Goal: Information Seeking & Learning: Learn about a topic

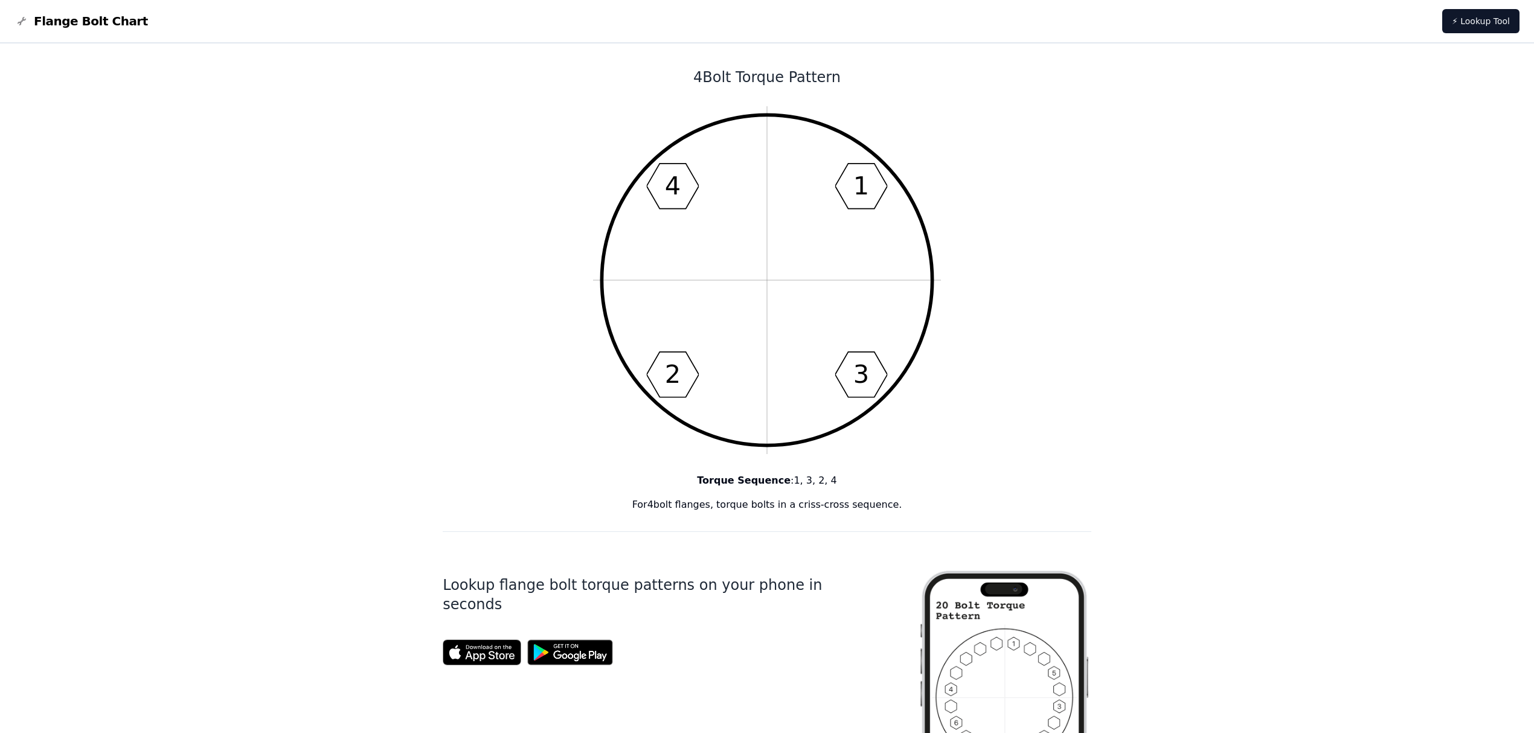
click at [54, 12] on nav "Flange Bolt Chart ⚡ Lookup Tool" at bounding box center [767, 21] width 1534 height 43
click at [59, 22] on span "Flange Bolt Chart" at bounding box center [91, 21] width 114 height 17
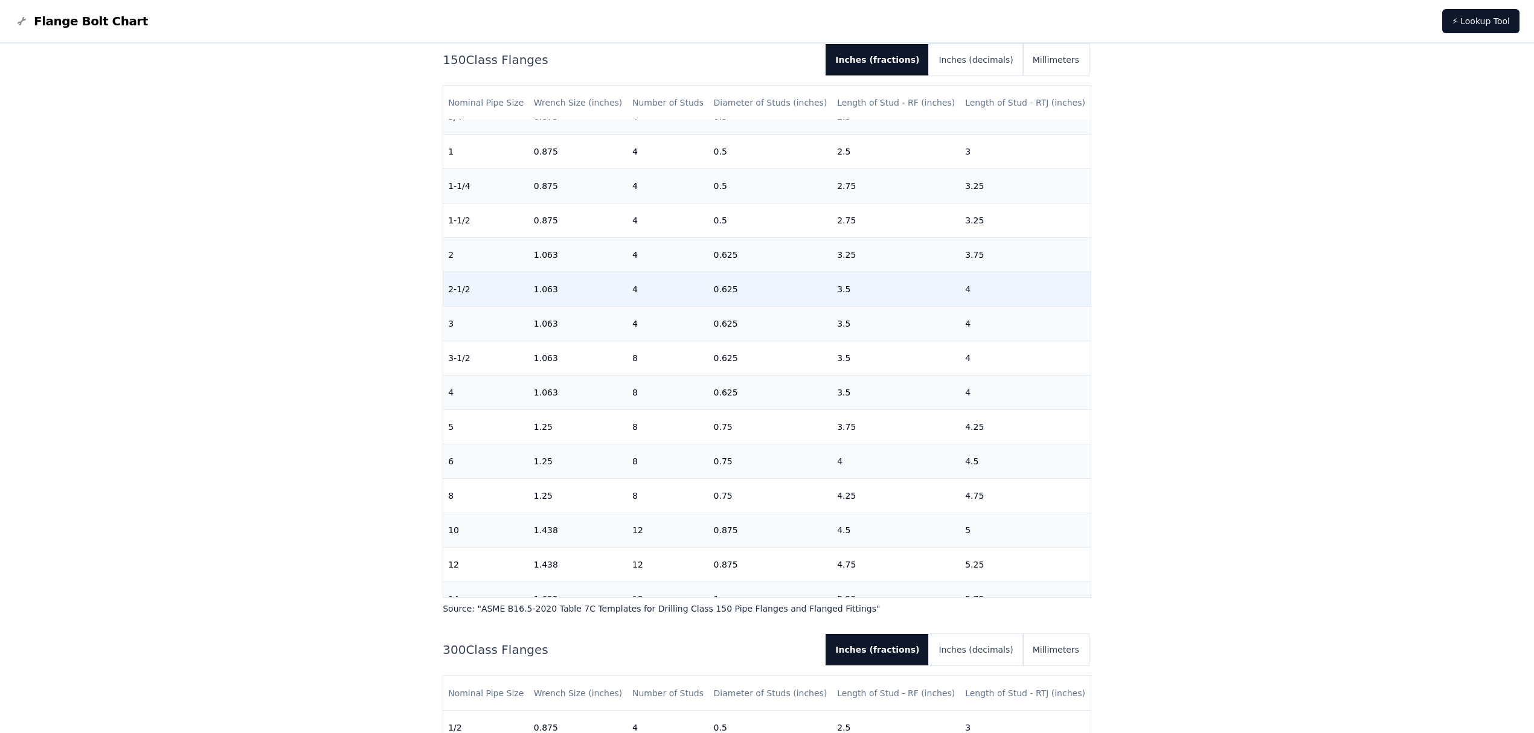
scroll to position [161, 0]
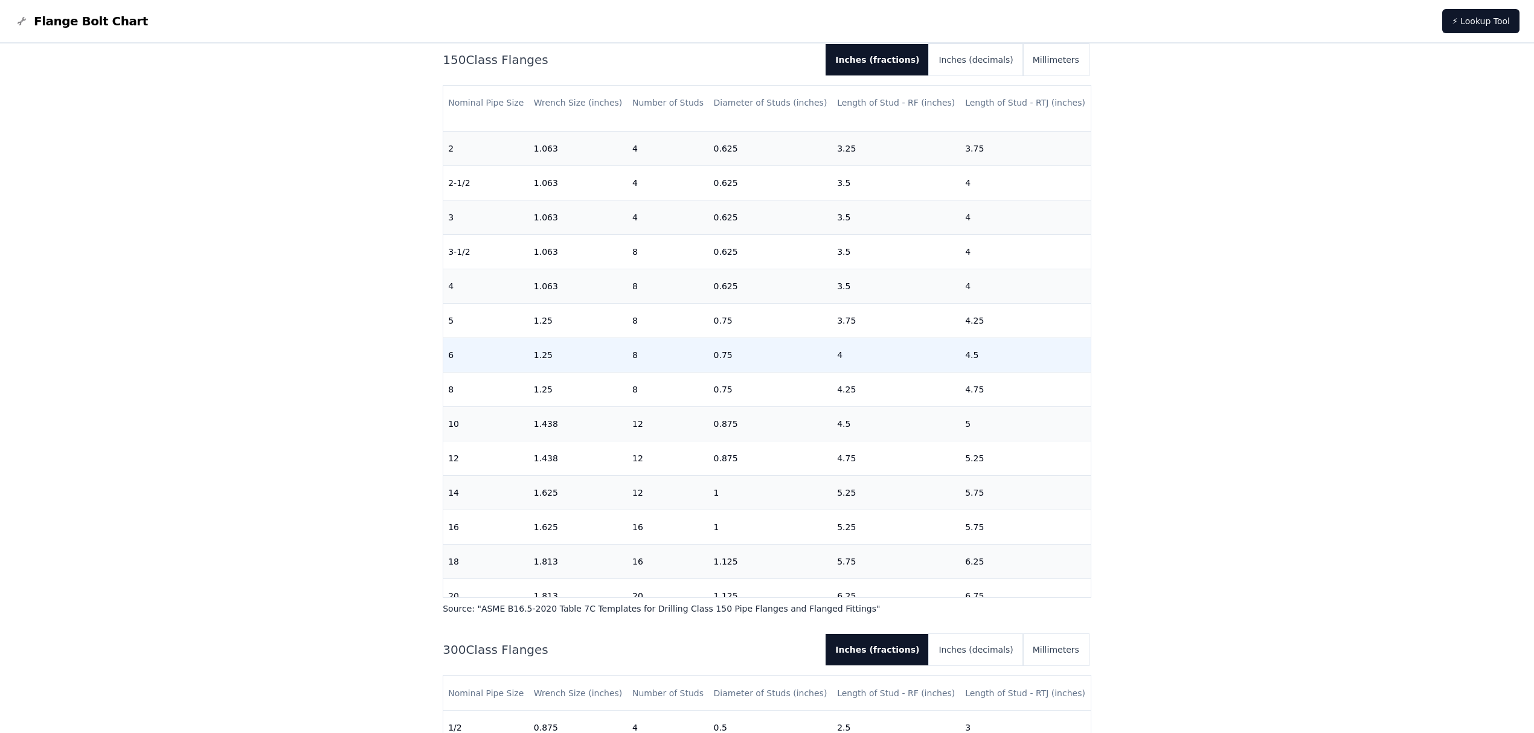
click at [489, 355] on td "6" at bounding box center [486, 355] width 86 height 34
click at [1022, 347] on td "4.5" at bounding box center [1025, 355] width 130 height 34
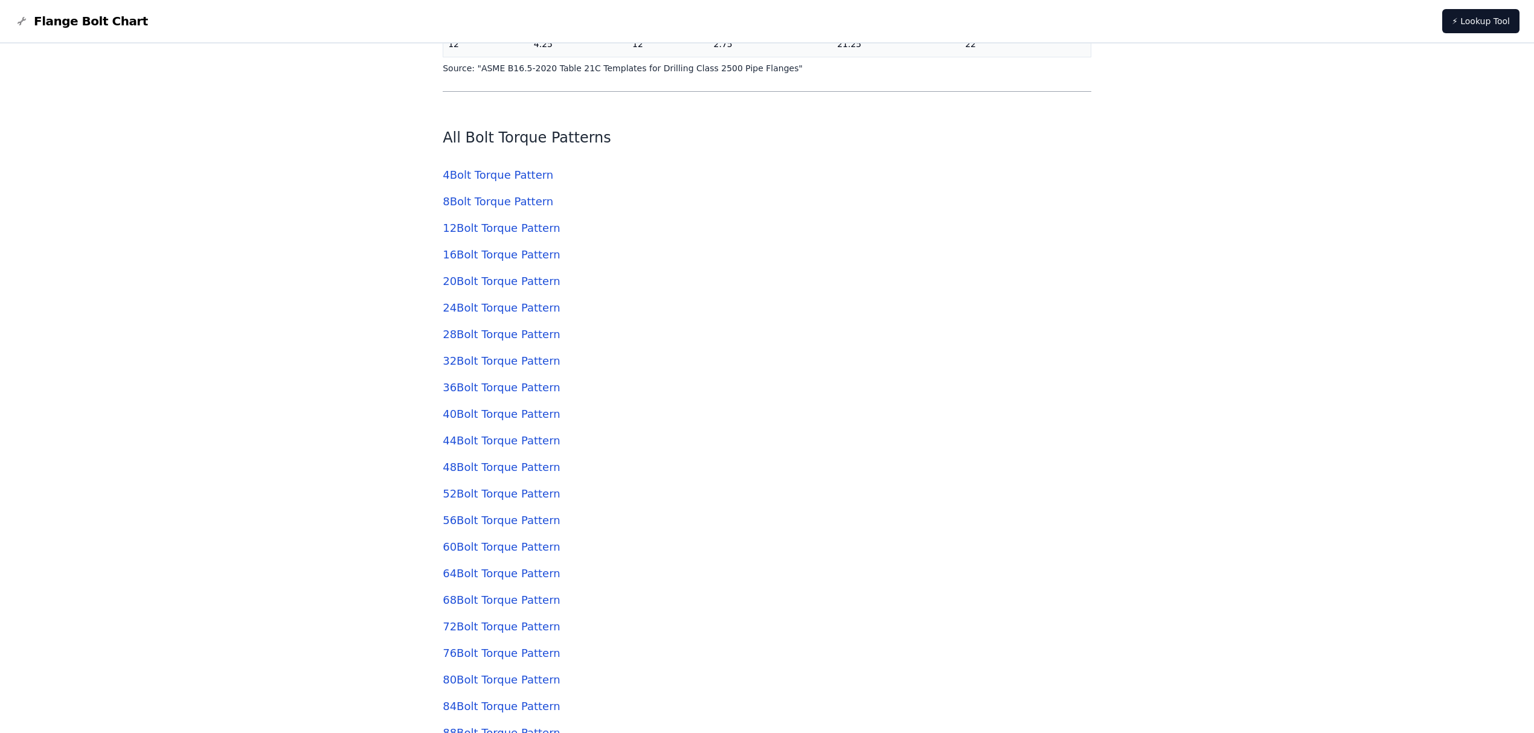
scroll to position [4482, 0]
click at [481, 202] on link "8 Bolt Torque Pattern" at bounding box center [498, 205] width 111 height 13
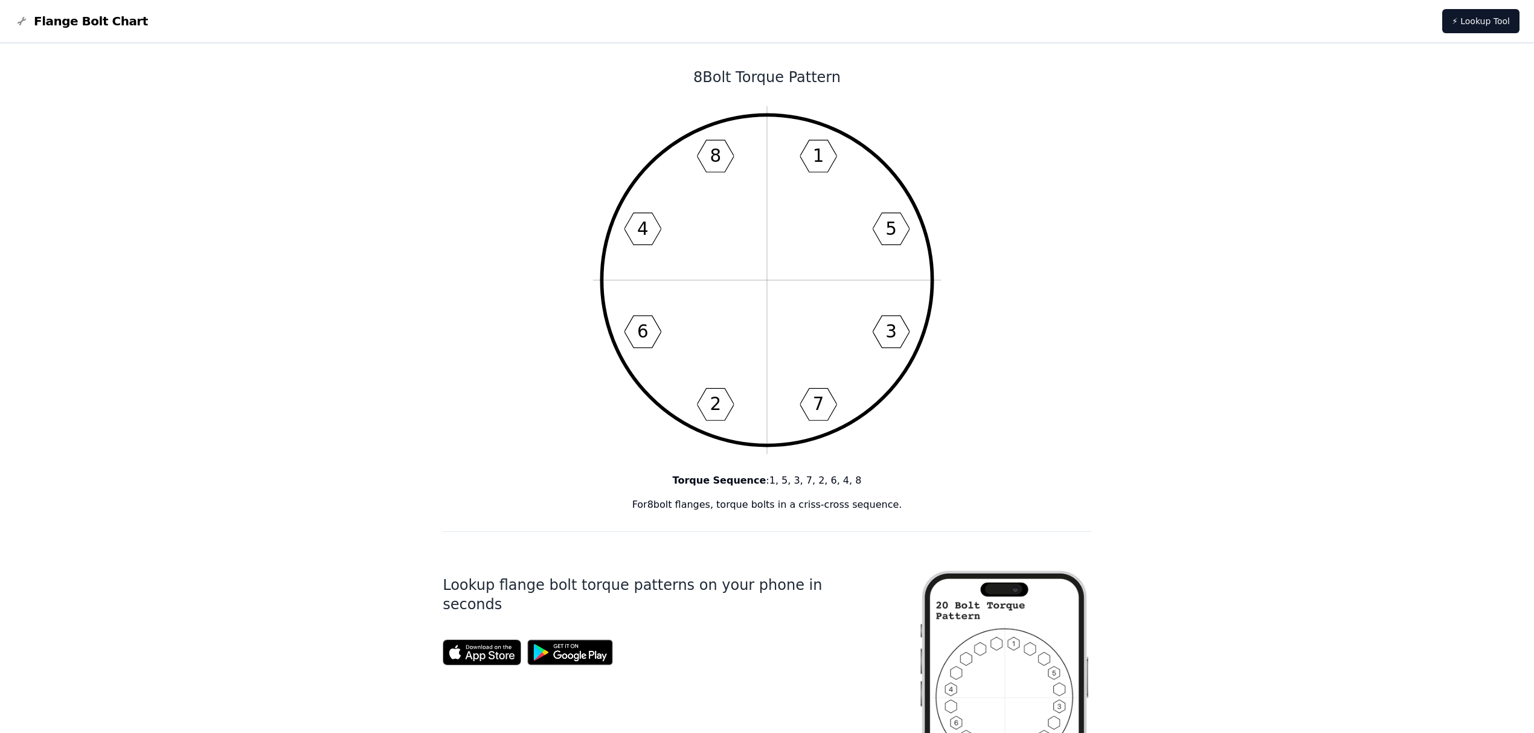
click at [506, 390] on div "8 Bolt Torque Pattern 1 5 3 7 2 6 4 8 Torque Sequence : 1, 5, 3, 7, 2, 6, 4, 8 …" at bounding box center [767, 722] width 649 height 1358
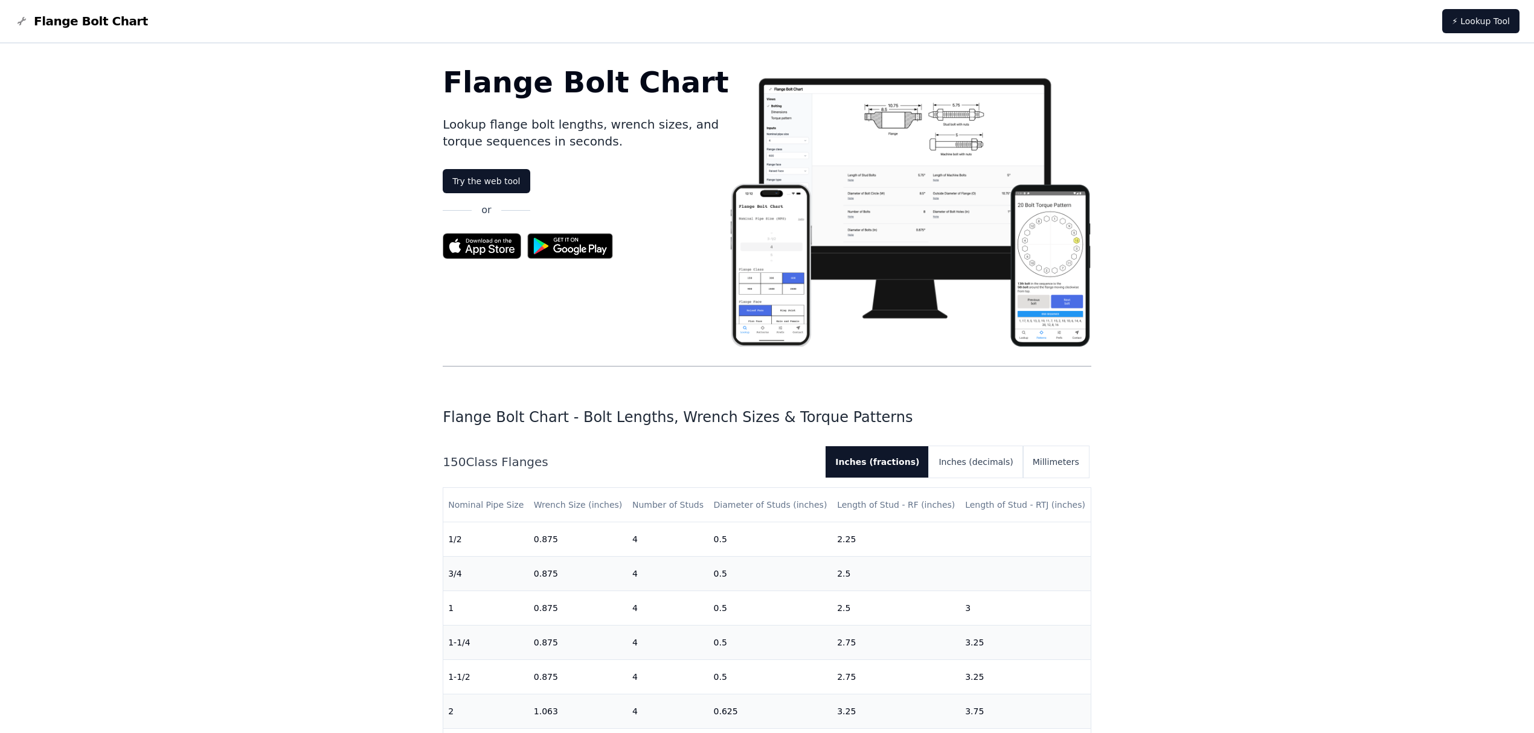
scroll to position [4482, 0]
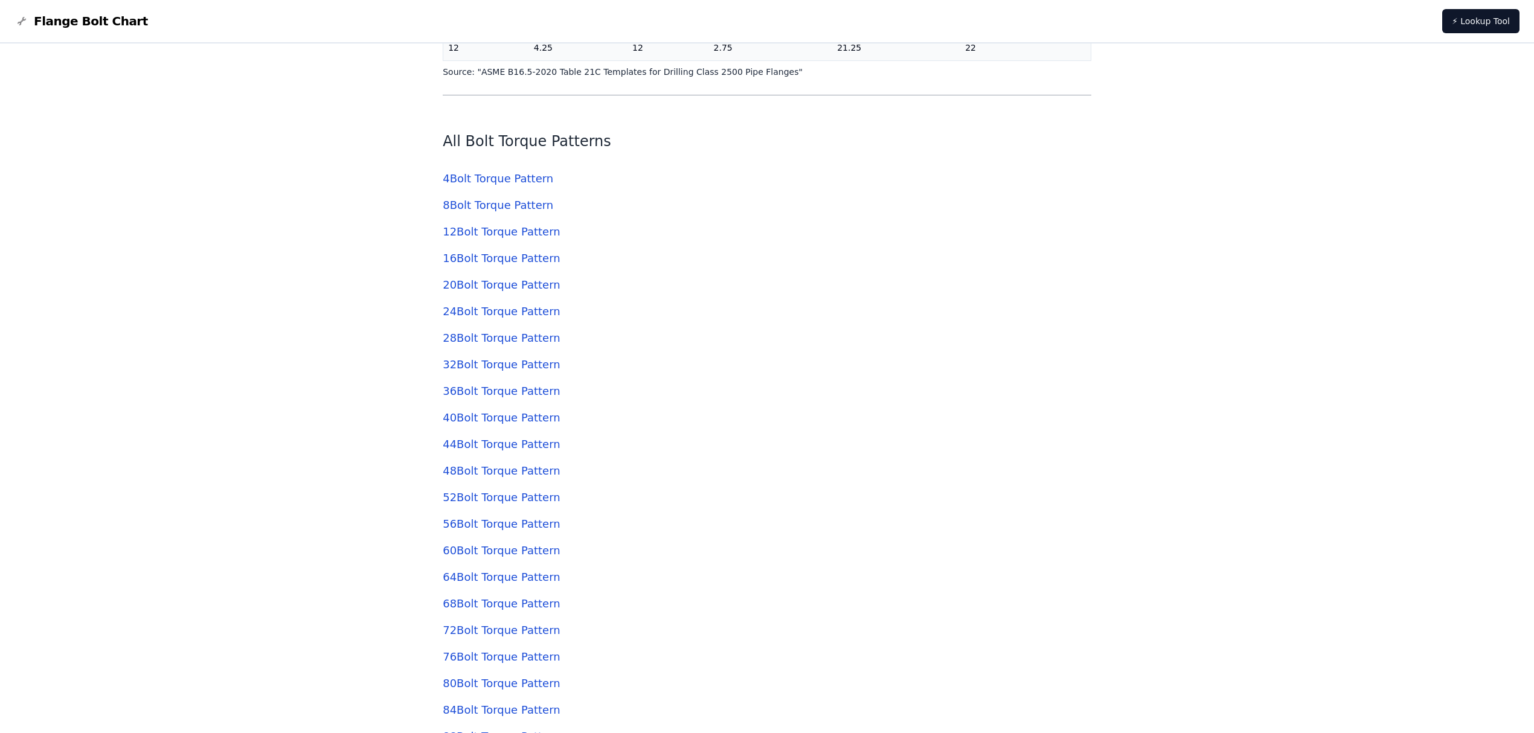
click at [479, 232] on link "12 Bolt Torque Pattern" at bounding box center [501, 231] width 117 height 13
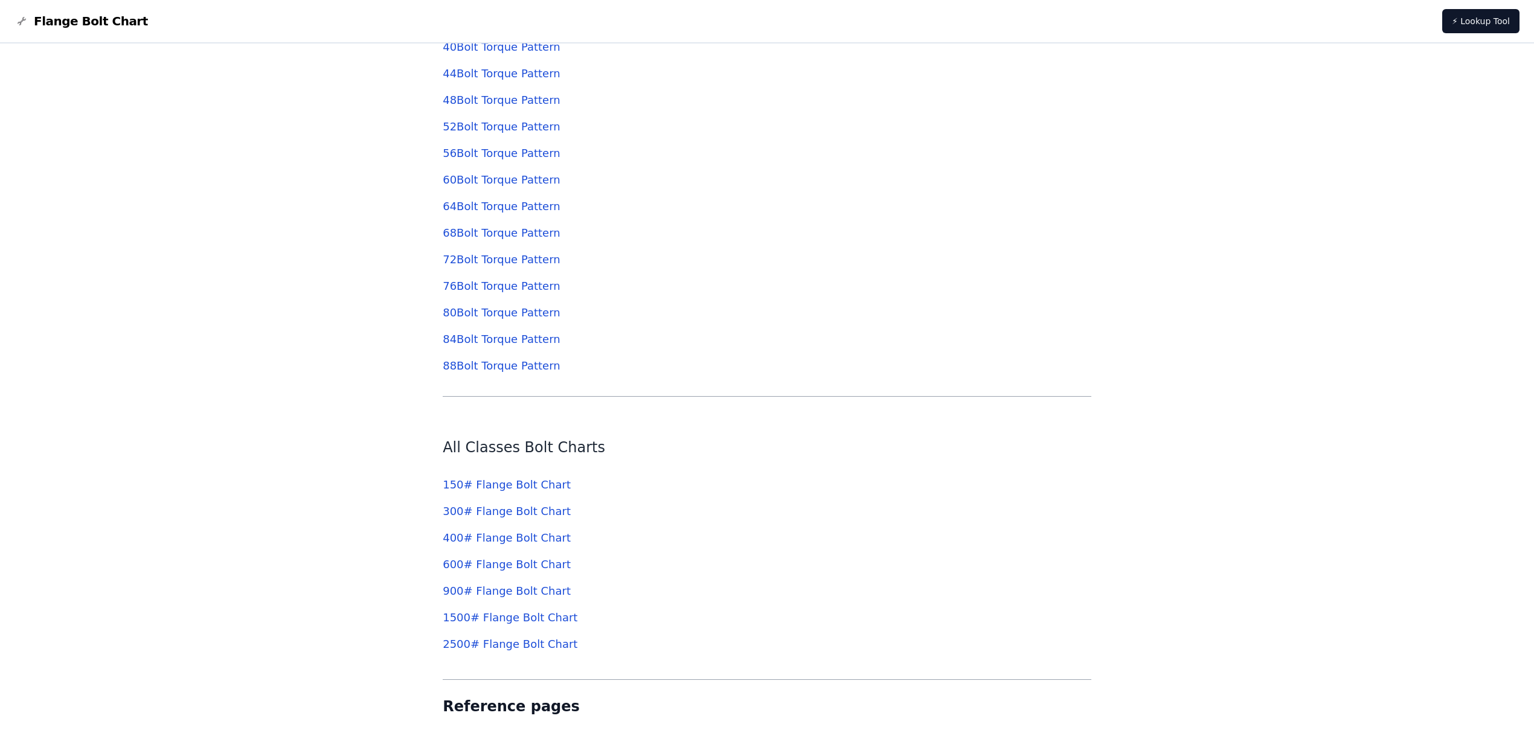
scroll to position [5047, 0]
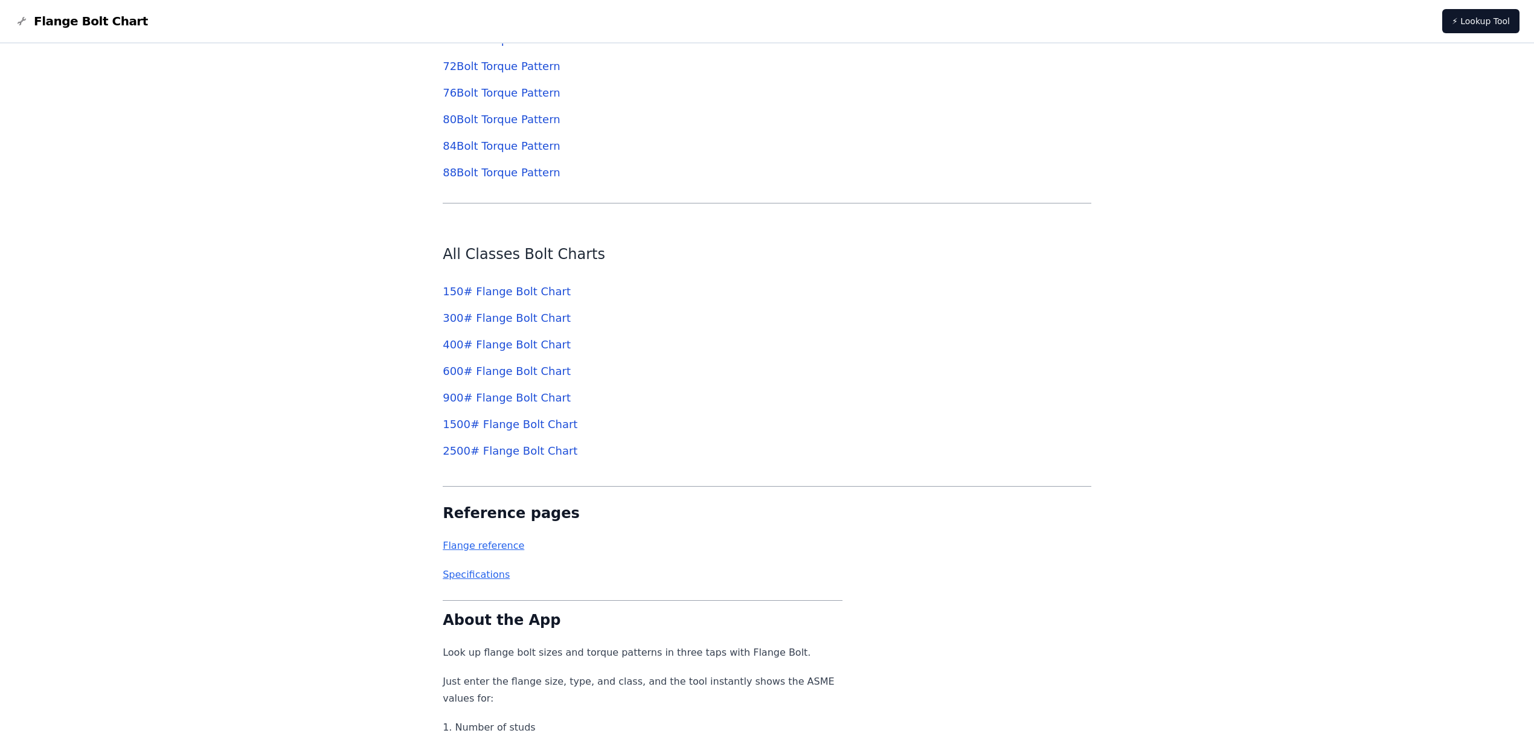
drag, startPoint x: 492, startPoint y: 324, endPoint x: 528, endPoint y: 332, distance: 37.2
click at [528, 332] on div "All Classes Bolt Charts 150 # Flange Bolt Chart 300 # Flange Bolt Chart 400 # F…" at bounding box center [767, 345] width 649 height 283
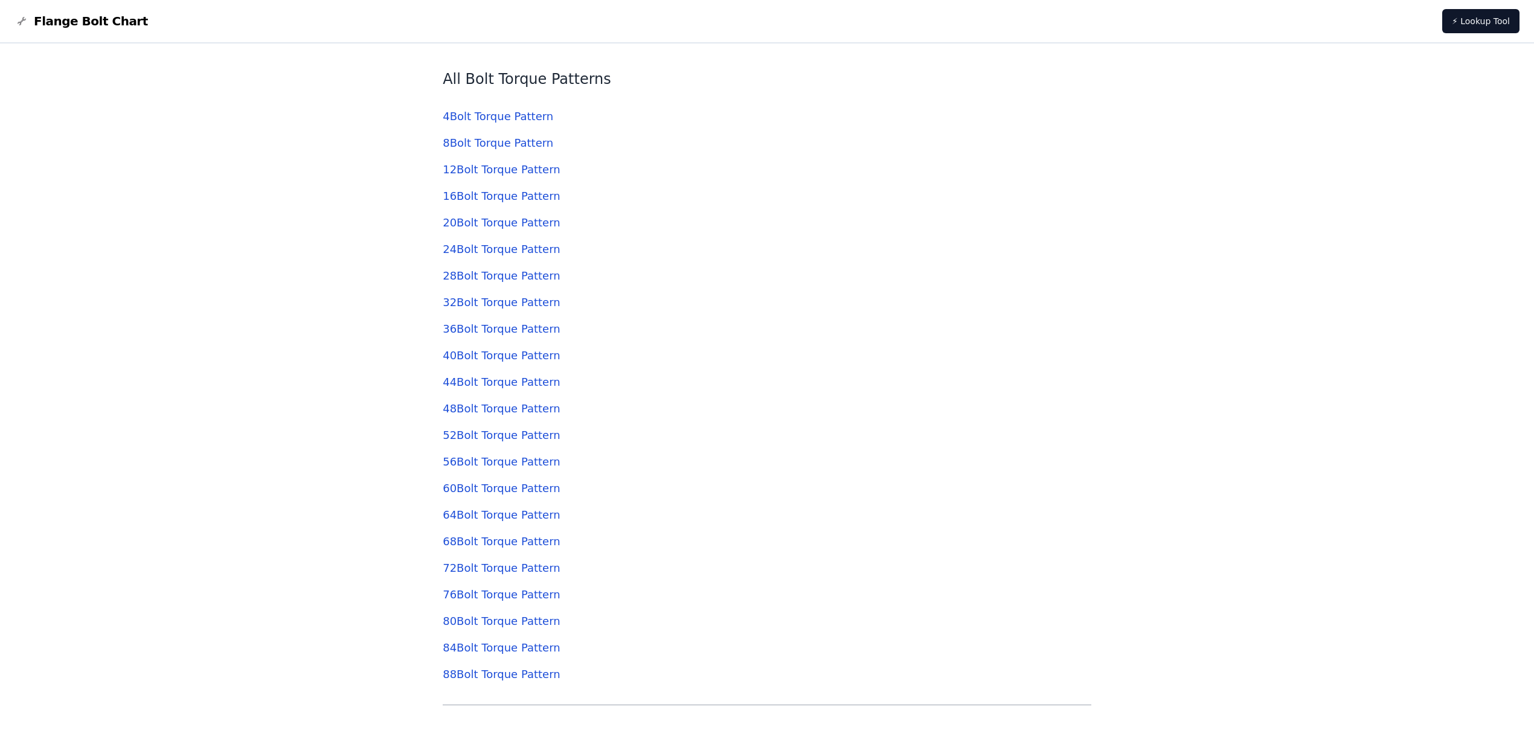
scroll to position [4402, 0]
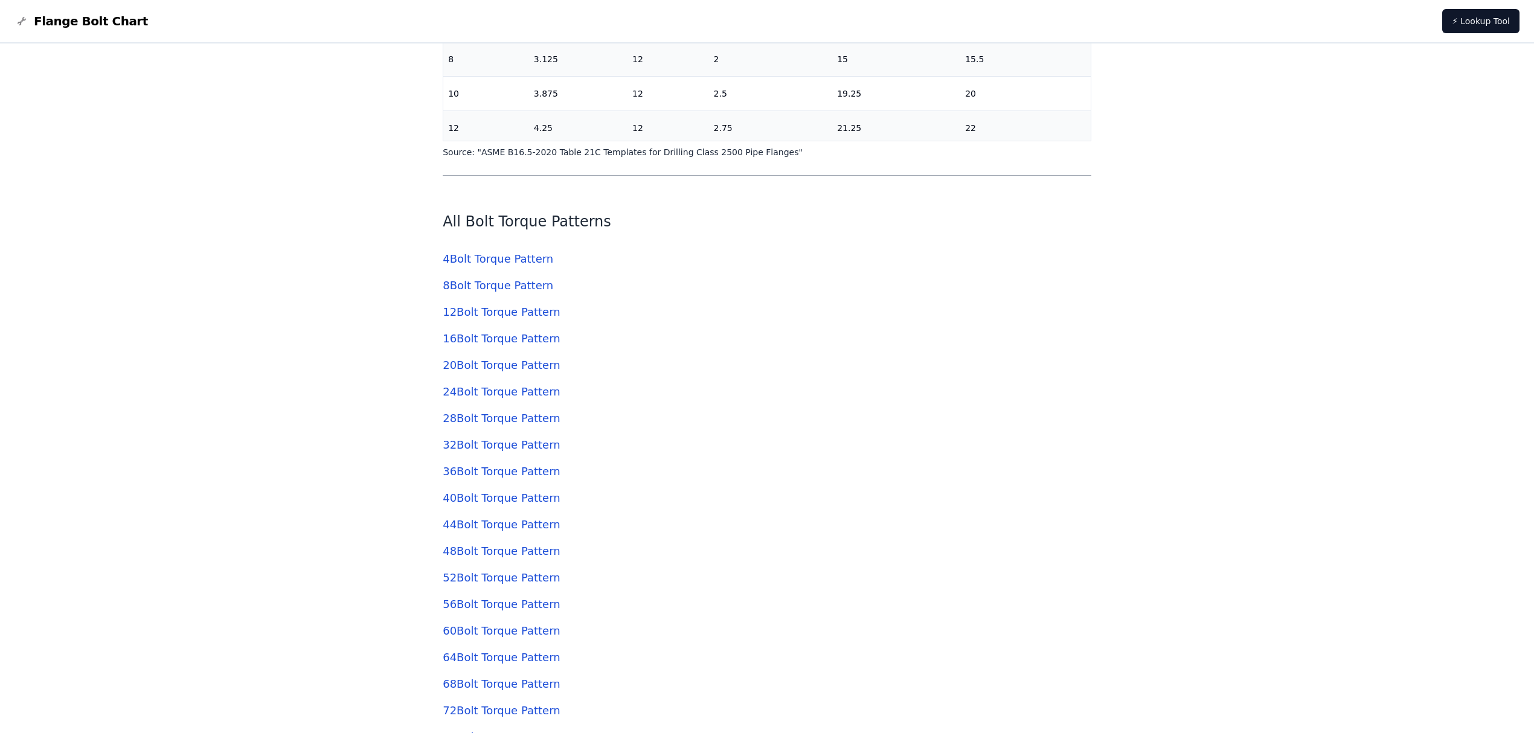
click at [481, 308] on link "12 Bolt Torque Pattern" at bounding box center [501, 312] width 117 height 13
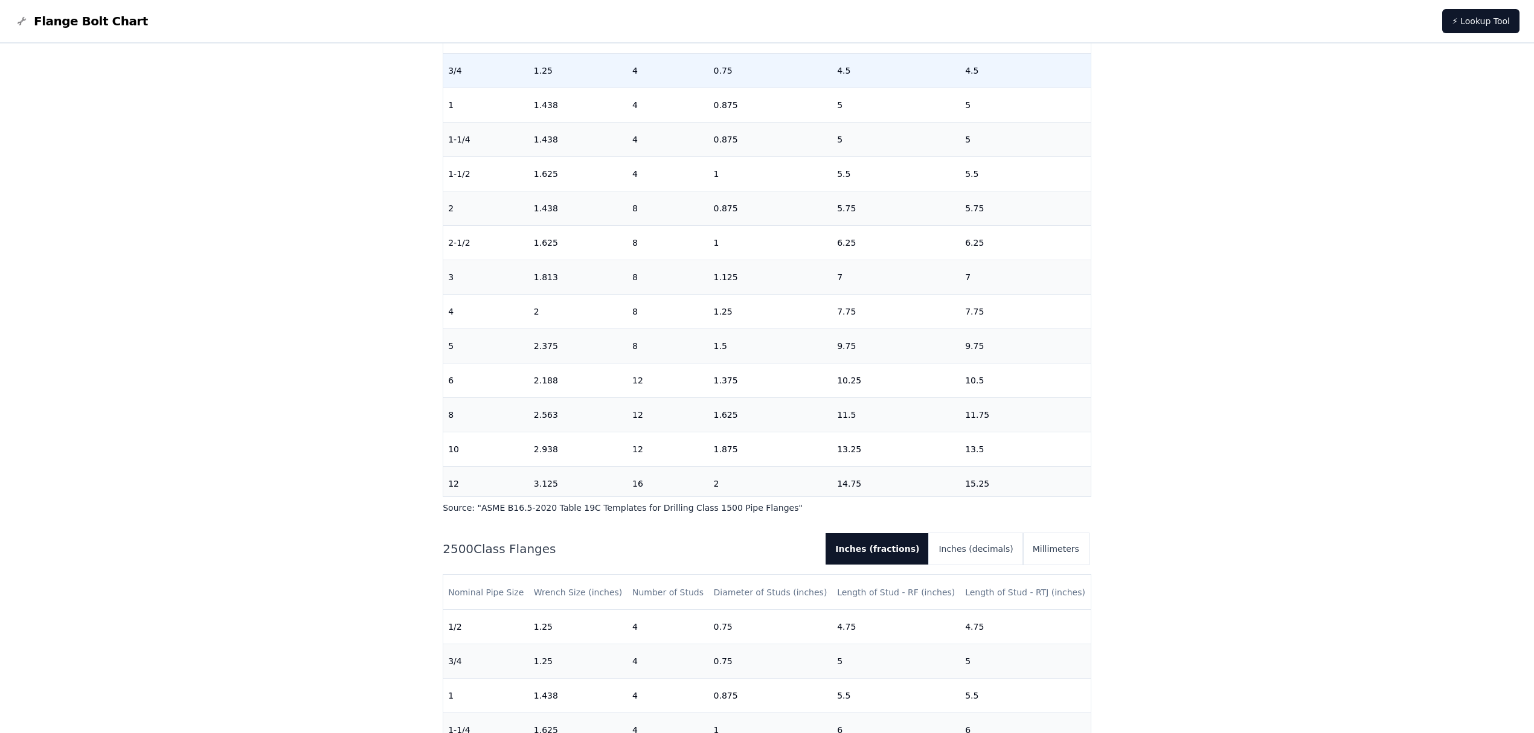
scroll to position [3436, 0]
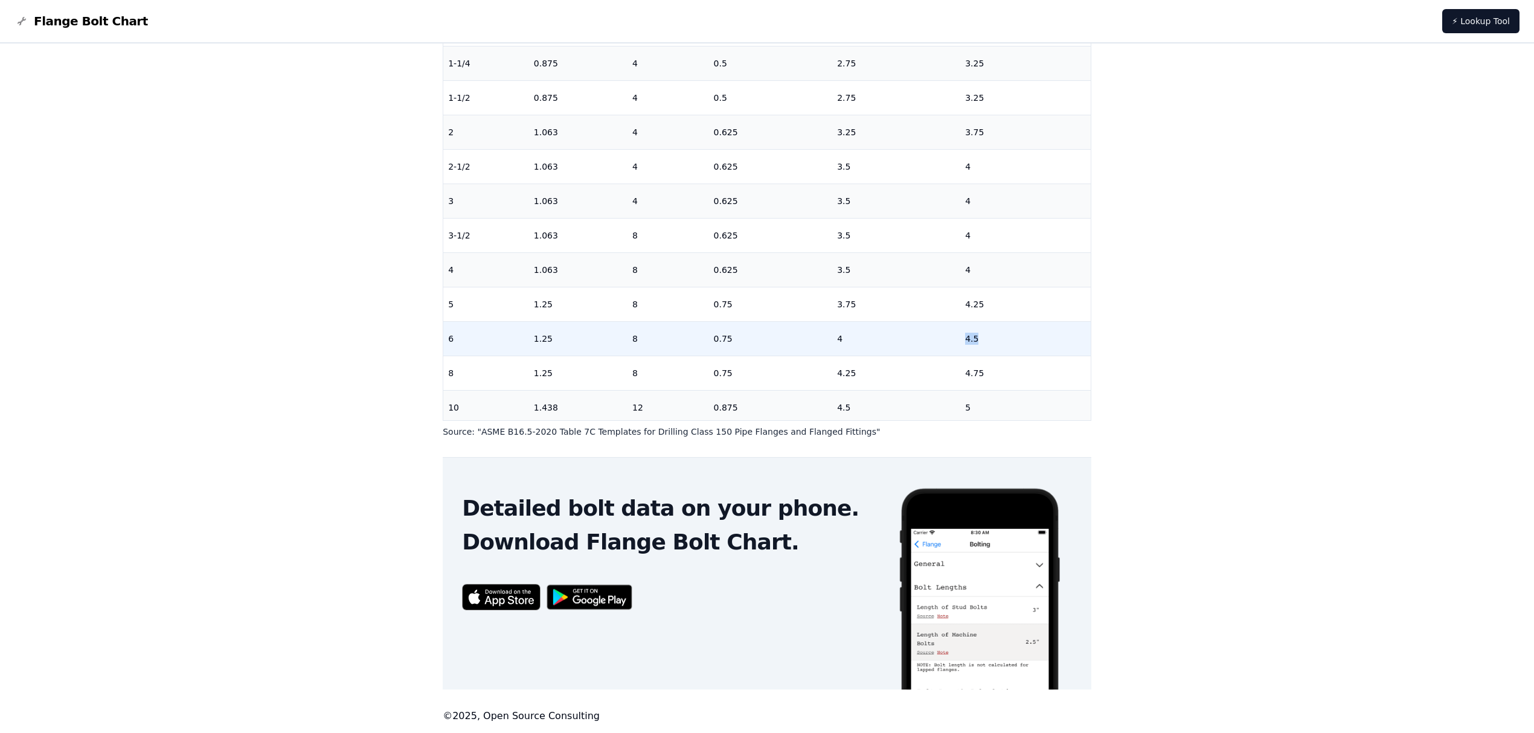
drag, startPoint x: 954, startPoint y: 337, endPoint x: 965, endPoint y: 337, distance: 10.9
click at [965, 337] on td "4.5" at bounding box center [1025, 338] width 130 height 34
click at [1165, 346] on div "# 150 Flange Bolt Chart Warning: For reference only Bolt lengths are sourced fr…" at bounding box center [767, 228] width 1534 height 1009
